Goal: Task Accomplishment & Management: Complete application form

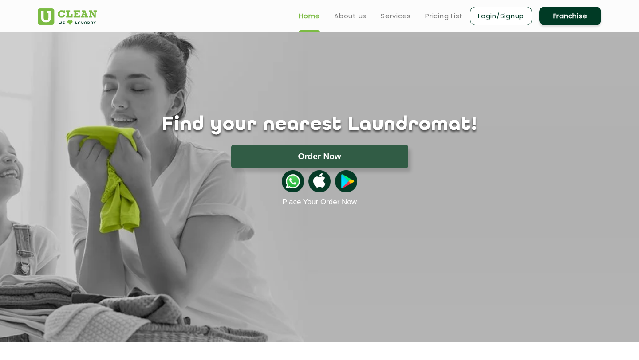
click at [500, 12] on link "Login/Signup" at bounding box center [501, 16] width 62 height 19
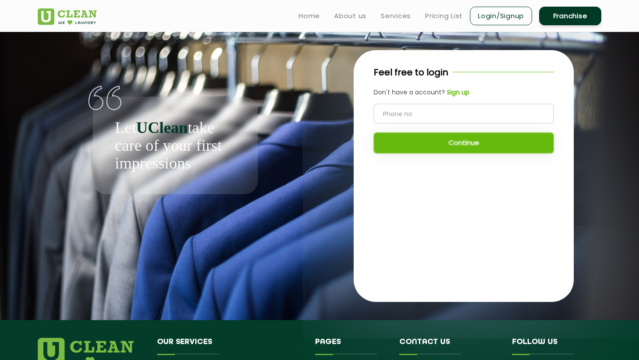
click at [462, 91] on b "Sign up" at bounding box center [458, 92] width 23 height 9
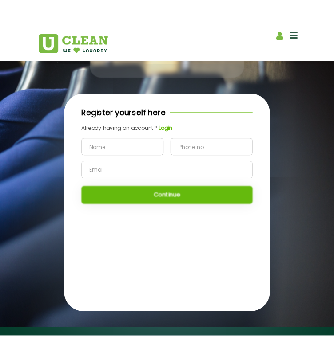
scroll to position [126, 0]
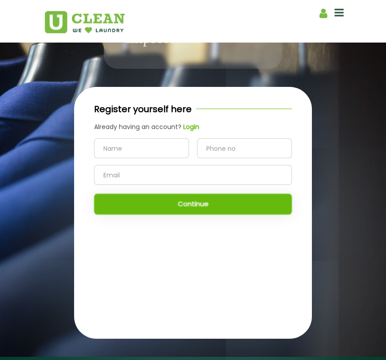
click at [232, 153] on input "tel" at bounding box center [244, 148] width 95 height 20
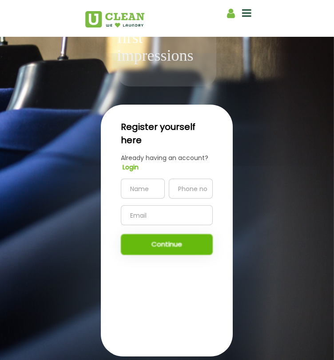
click at [161, 255] on div "Continue" at bounding box center [167, 217] width 92 height 76
click at [145, 199] on input "text" at bounding box center [143, 189] width 44 height 20
type input "abhay"
click at [189, 199] on input "tel" at bounding box center [191, 189] width 44 height 20
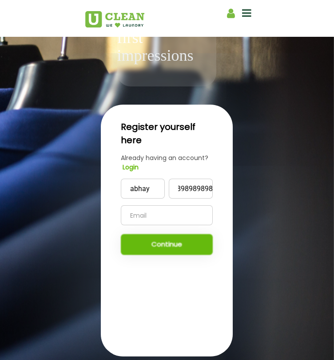
type input "9898989898"
click at [157, 225] on input "text" at bounding box center [167, 215] width 92 height 20
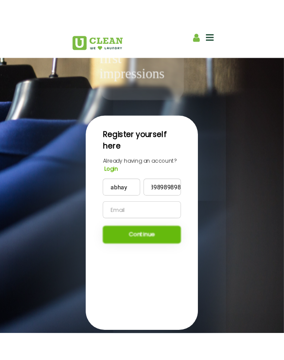
scroll to position [0, 0]
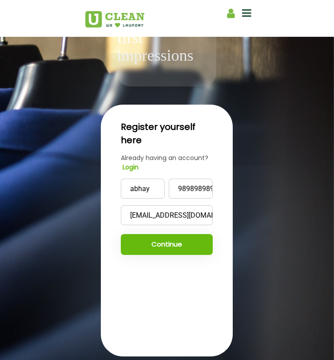
type input "abhay.gupta@gmail.com"
click at [152, 255] on button "Continue" at bounding box center [167, 244] width 92 height 21
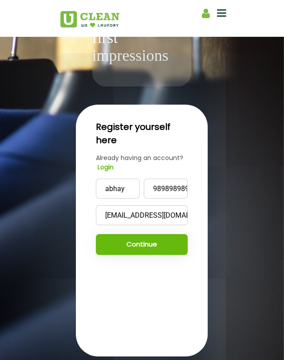
click at [206, 16] on icon at bounding box center [206, 13] width 8 height 11
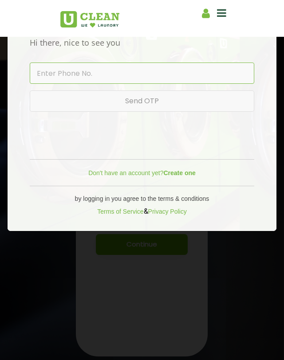
click at [141, 77] on input "text" at bounding box center [142, 73] width 224 height 21
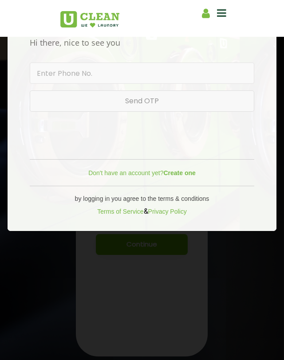
click at [222, 289] on div "× Login/Signup Hi there, nice to see you Resend OTP in 00:00 Send OTP Login Don…" at bounding box center [142, 180] width 284 height 360
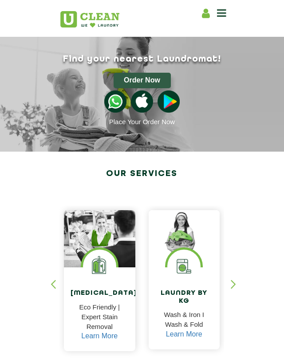
click at [200, 14] on div "Home About us Franchise Services [MEDICAL_DATA] Laundry by Kg Premium Laundry S…" at bounding box center [213, 11] width 27 height 13
click at [202, 15] on icon at bounding box center [206, 13] width 8 height 11
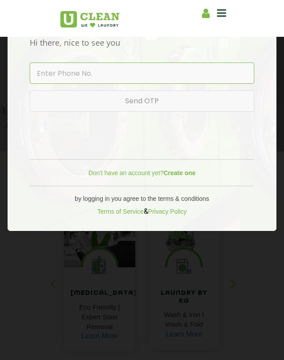
click at [110, 73] on input "text" at bounding box center [142, 73] width 224 height 21
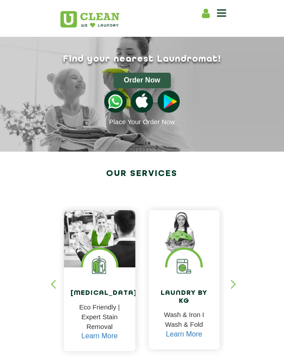
click at [205, 14] on icon at bounding box center [206, 13] width 8 height 11
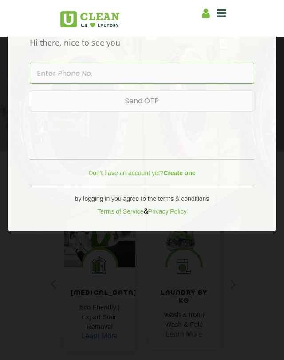
click at [146, 78] on input "text" at bounding box center [142, 73] width 224 height 21
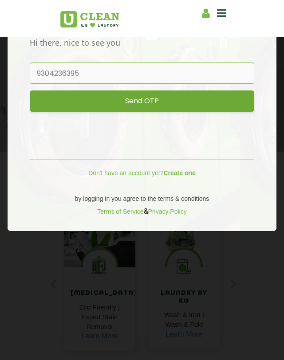
type input "9304236395"
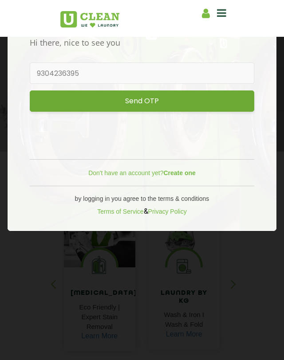
click at [172, 103] on input "Send OTP" at bounding box center [142, 100] width 224 height 21
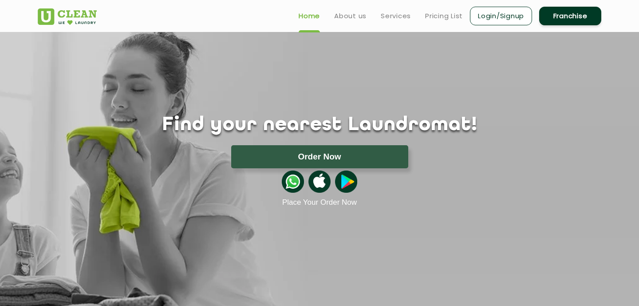
click at [510, 16] on link "Login/Signup" at bounding box center [501, 16] width 62 height 19
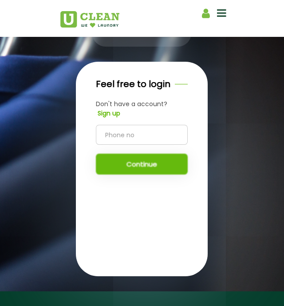
scroll to position [154, 0]
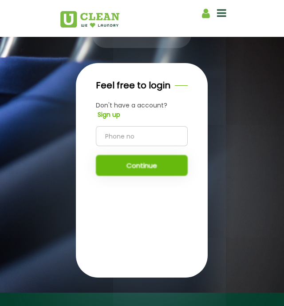
click at [114, 119] on b "Sign up" at bounding box center [109, 114] width 23 height 9
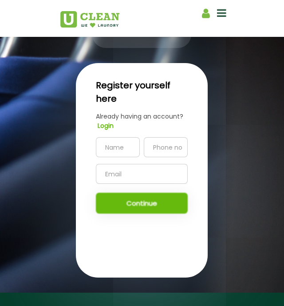
click at [126, 157] on input "text" at bounding box center [118, 147] width 44 height 20
type input "abhay"
click at [161, 157] on input "tel" at bounding box center [166, 147] width 44 height 20
type input "9898989898"
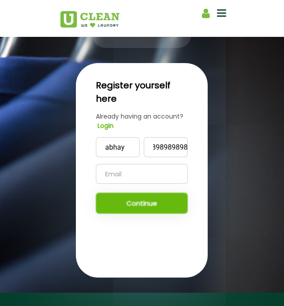
click at [130, 184] on input "text" at bounding box center [142, 174] width 92 height 20
type input "[EMAIL_ADDRESS][DOMAIN_NAME]"
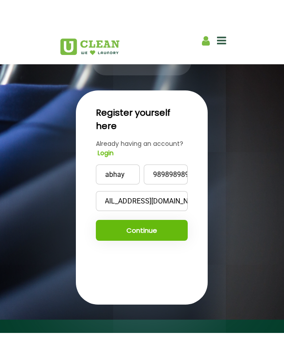
scroll to position [0, 0]
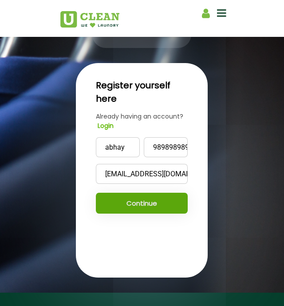
click at [158, 213] on button "Continue" at bounding box center [142, 203] width 92 height 21
